Goal: Information Seeking & Learning: Learn about a topic

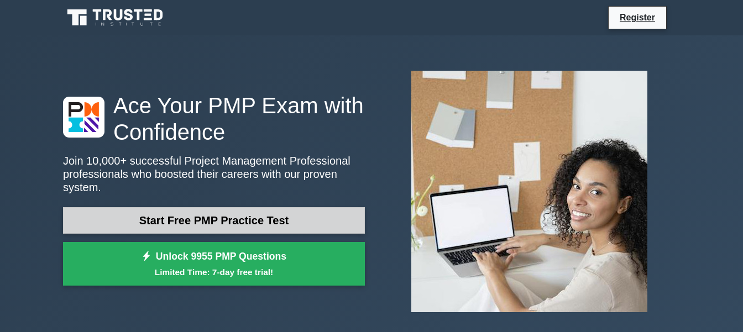
click at [303, 216] on link "Start Free PMP Practice Test" at bounding box center [214, 220] width 302 height 27
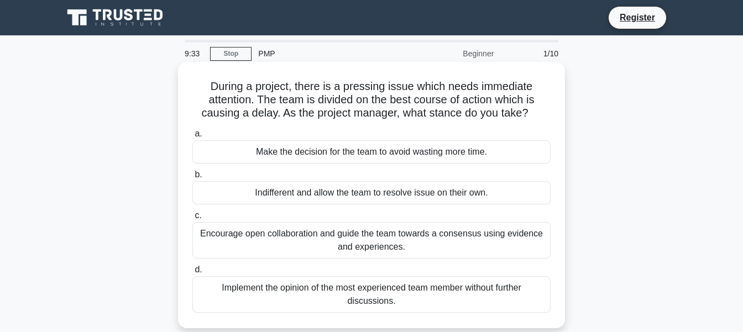
click at [376, 233] on div "Encourage open collaboration and guide the team towards a consensus using evide…" at bounding box center [371, 240] width 358 height 36
click at [192, 219] on input "c. Encourage open collaboration and guide the team towards a consensus using ev…" at bounding box center [192, 215] width 0 height 7
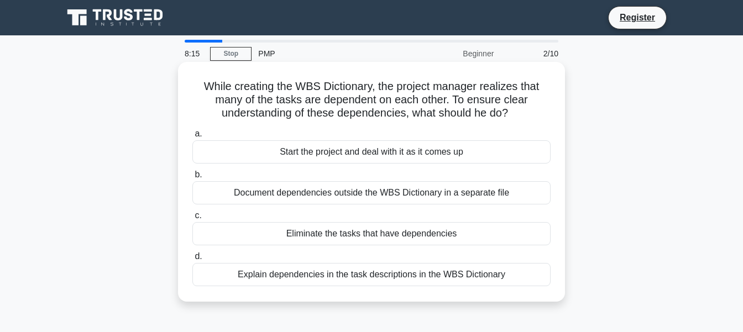
click at [371, 275] on div "Explain dependencies in the task descriptions in the WBS Dictionary" at bounding box center [371, 274] width 358 height 23
click at [192, 260] on input "d. Explain dependencies in the task descriptions in the WBS Dictionary" at bounding box center [192, 256] width 0 height 7
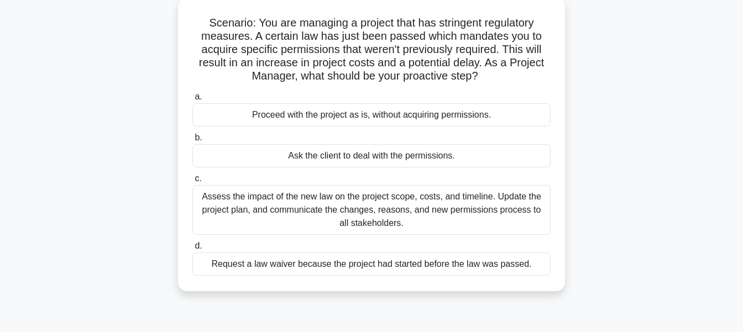
scroll to position [66, 0]
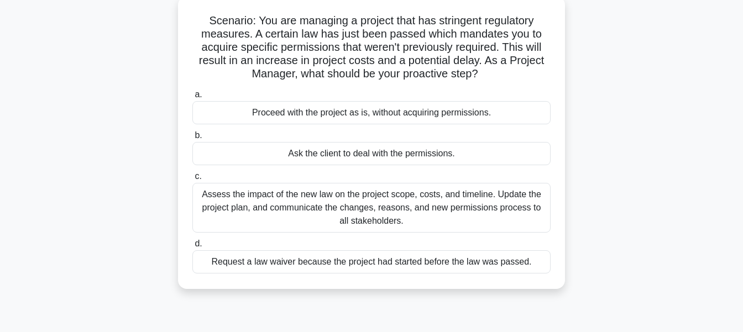
click at [375, 202] on div "Assess the impact of the new law on the project scope, costs, and timeline. Upd…" at bounding box center [371, 208] width 358 height 50
click at [192, 180] on input "c. Assess the impact of the new law on the project scope, costs, and timeline. …" at bounding box center [192, 176] width 0 height 7
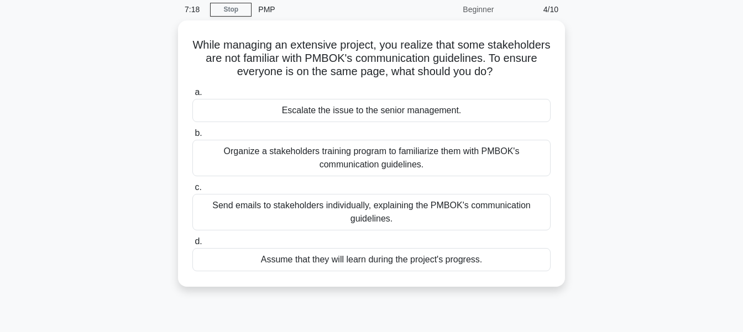
scroll to position [48, 0]
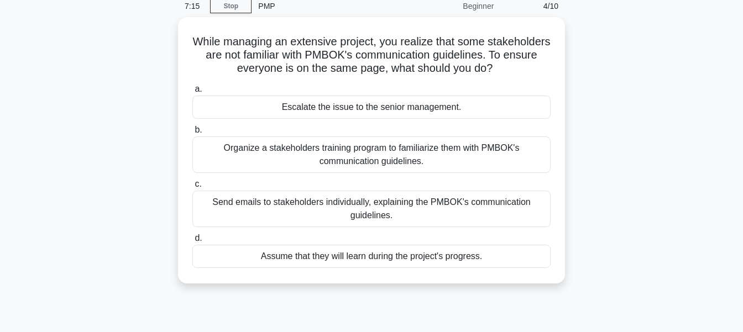
click at [375, 202] on div "Send emails to stakeholders individually, explaining the PMBOK's communication …" at bounding box center [371, 209] width 358 height 36
click at [192, 188] on input "c. Send emails to stakeholders individually, explaining the PMBOK's communicati…" at bounding box center [192, 184] width 0 height 7
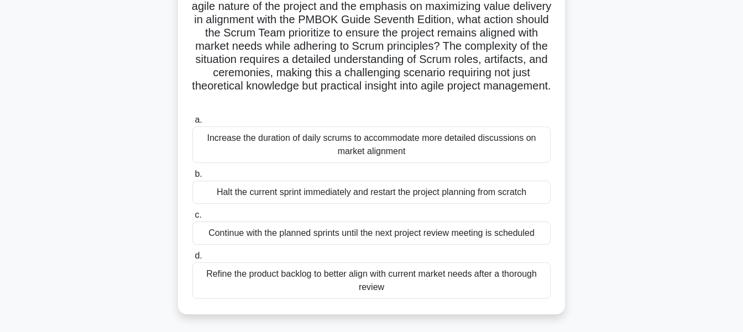
scroll to position [148, 0]
click at [406, 274] on div "Refine the product backlog to better align with current market needs after a th…" at bounding box center [371, 280] width 358 height 36
click at [192, 259] on input "d. Refine the product backlog to better align with current market needs after a…" at bounding box center [192, 255] width 0 height 7
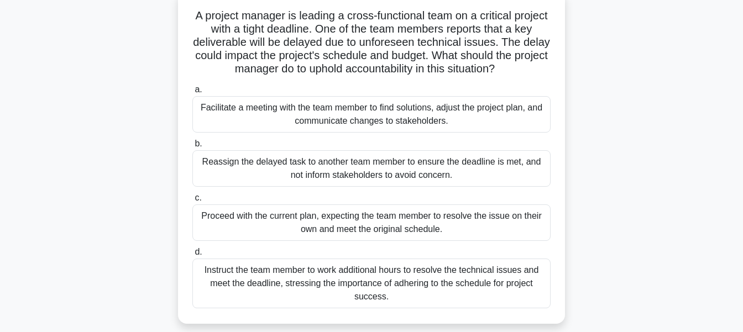
scroll to position [75, 0]
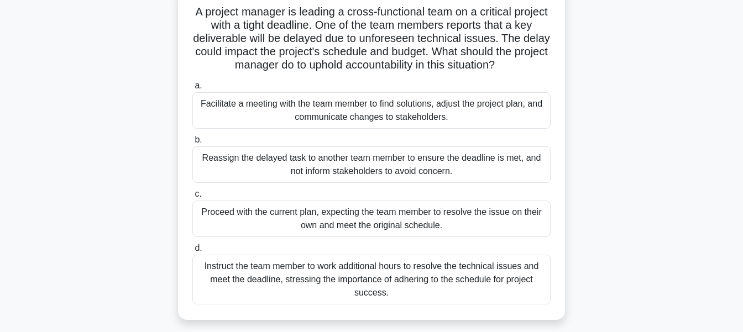
click at [405, 119] on div "Facilitate a meeting with the team member to find solutions, adjust the project…" at bounding box center [371, 110] width 358 height 36
click at [192, 90] on input "a. Facilitate a meeting with the team member to find solutions, adjust the proj…" at bounding box center [192, 85] width 0 height 7
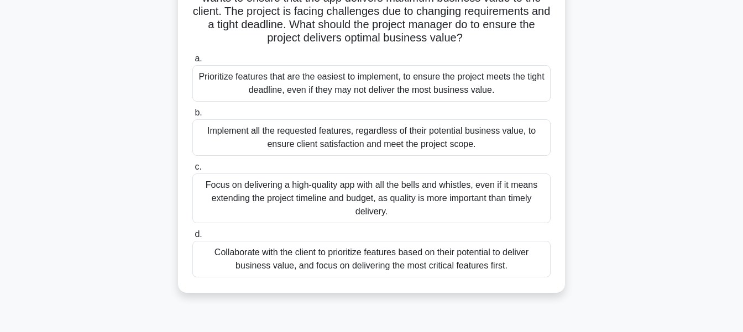
scroll to position [117, 0]
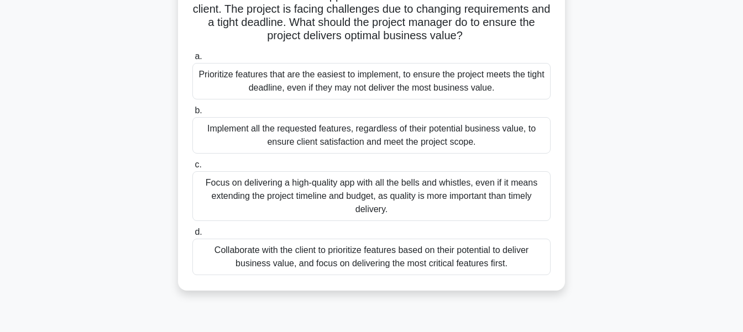
click at [359, 142] on div "Implement all the requested features, regardless of their potential business va…" at bounding box center [371, 135] width 358 height 36
click at [192, 114] on input "b. Implement all the requested features, regardless of their potential business…" at bounding box center [192, 110] width 0 height 7
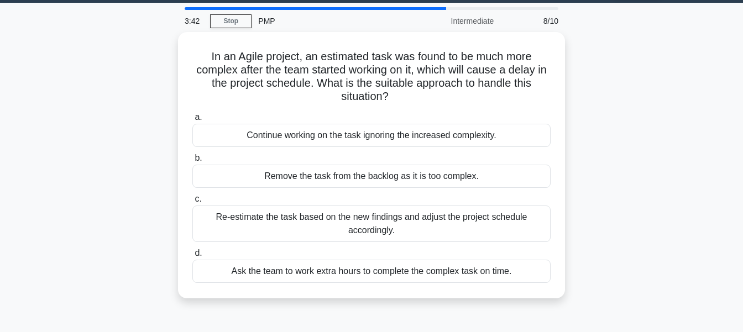
scroll to position [36, 0]
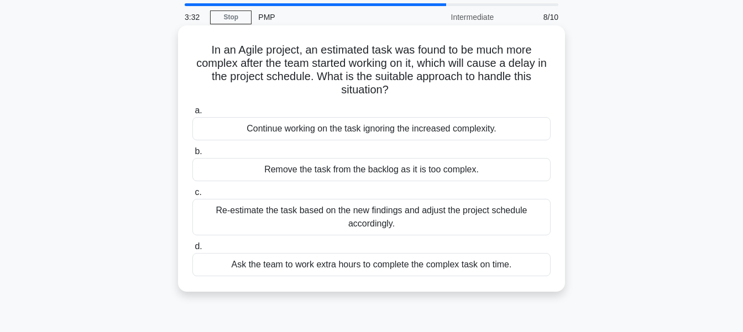
click at [359, 260] on div "Ask the team to work extra hours to complete the complex task on time." at bounding box center [371, 264] width 358 height 23
click at [192, 250] on input "d. Ask the team to work extra hours to complete the complex task on time." at bounding box center [192, 246] width 0 height 7
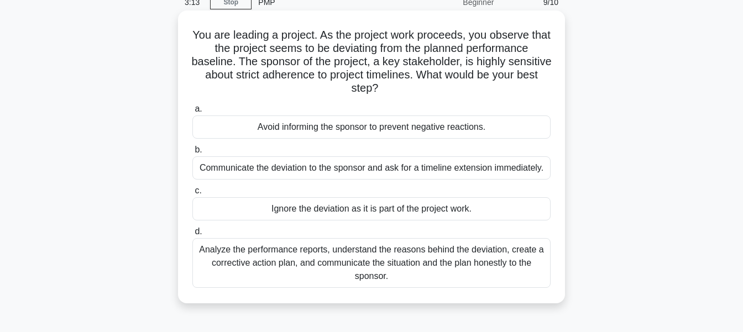
scroll to position [56, 0]
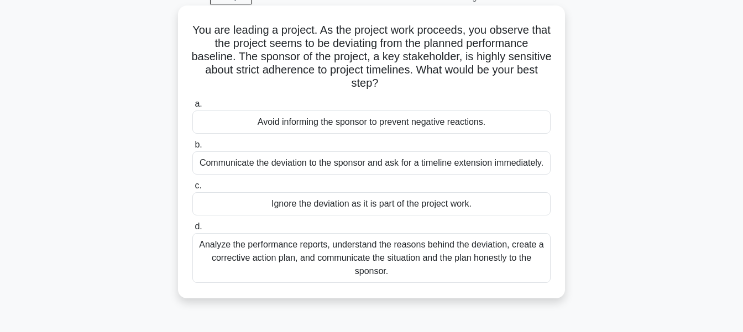
click at [367, 245] on div "Analyze the performance reports, understand the reasons behind the deviation, c…" at bounding box center [371, 258] width 358 height 50
click at [192, 231] on input "d. Analyze the performance reports, understand the reasons behind the deviation…" at bounding box center [192, 226] width 0 height 7
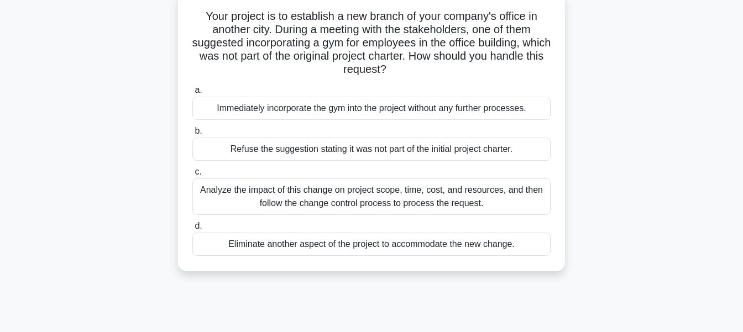
scroll to position [74, 0]
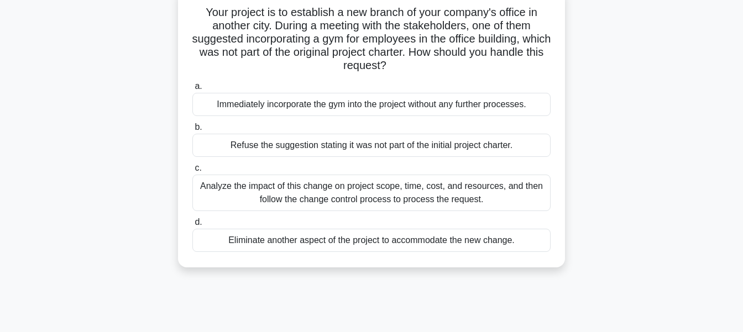
click at [419, 186] on div "Analyze the impact of this change on project scope, time, cost, and resources, …" at bounding box center [371, 193] width 358 height 36
click at [192, 172] on input "c. Analyze the impact of this change on project scope, time, cost, and resource…" at bounding box center [192, 168] width 0 height 7
